Goal: Transaction & Acquisition: Book appointment/travel/reservation

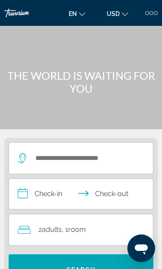
click at [150, 14] on div at bounding box center [151, 13] width 4 height 4
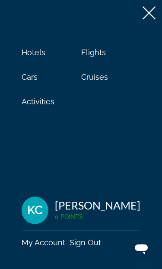
click at [99, 79] on span "Cruises" at bounding box center [94, 76] width 27 height 9
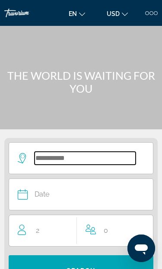
click at [109, 162] on input "Search widget" at bounding box center [85, 158] width 101 height 13
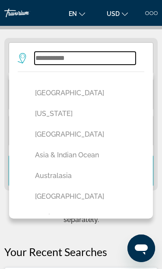
scroll to position [107, 0]
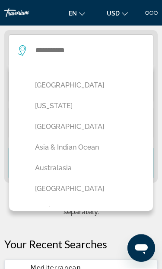
click at [69, 190] on button "[GEOGRAPHIC_DATA]" at bounding box center [83, 189] width 105 height 16
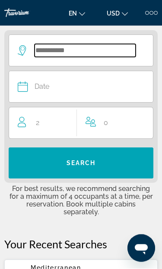
type input "*******"
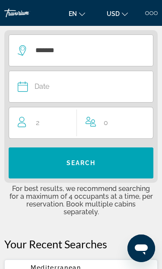
click at [83, 93] on button "Date January February March April May June July August September October Novemb…" at bounding box center [77, 86] width 118 height 31
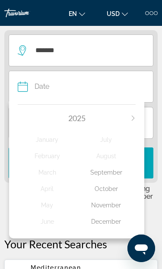
click at [134, 117] on icon "Next month" at bounding box center [132, 118] width 5 height 5
click at [109, 144] on div "July" at bounding box center [106, 140] width 59 height 16
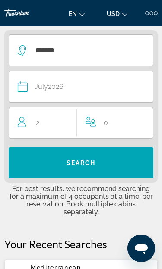
click at [110, 168] on span "Search widget" at bounding box center [81, 163] width 145 height 21
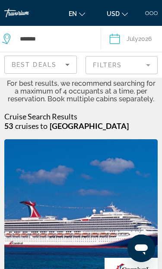
click at [145, 66] on mat-form-field "Filters" at bounding box center [121, 65] width 72 height 18
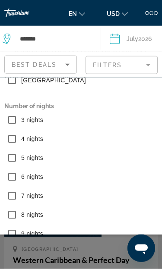
scroll to position [41, 0]
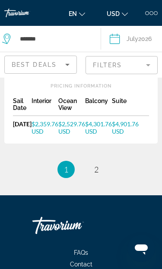
scroll to position [2366, 0]
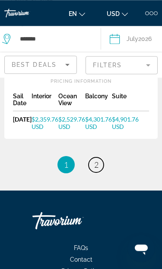
click at [99, 173] on link "page 2" at bounding box center [95, 164] width 15 height 15
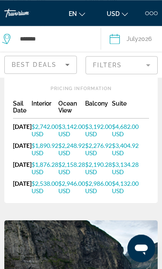
scroll to position [339, 0]
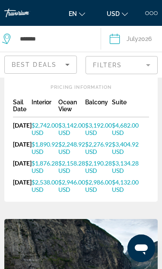
click at [21, 193] on div "[DATE]" at bounding box center [22, 186] width 19 height 15
click at [31, 193] on link "$2,538.00 USD" at bounding box center [44, 186] width 27 height 15
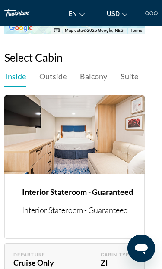
scroll to position [2260, 0]
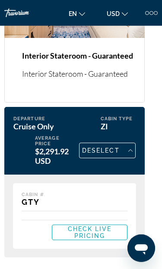
scroll to position [2396, 0]
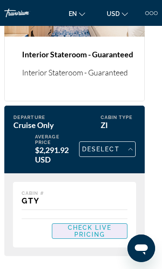
click at [99, 224] on span "Check Live Pricing" at bounding box center [90, 231] width 44 height 14
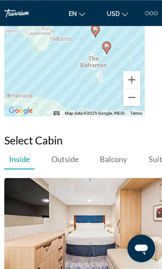
scroll to position [2176, 0]
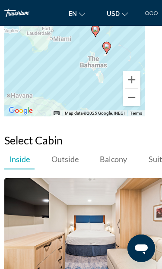
click at [147, 17] on div "en English Español Français Italiano Português русский USD USD ($) MXN (Mex$) C…" at bounding box center [110, 13] width 93 height 14
click at [146, 21] on div "Hotels Flights Cars Cruises Activities Hotels Flights Cars Cruises Activities e…" at bounding box center [81, 12] width 162 height 31
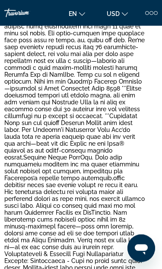
scroll to position [404, 0]
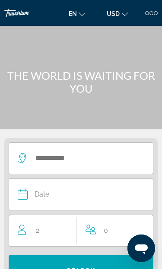
click at [148, 13] on div at bounding box center [147, 13] width 4 height 4
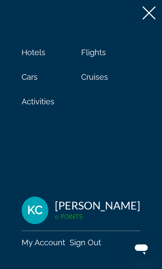
click at [152, 16] on icon at bounding box center [148, 12] width 13 height 13
